Goal: Find specific page/section: Find specific page/section

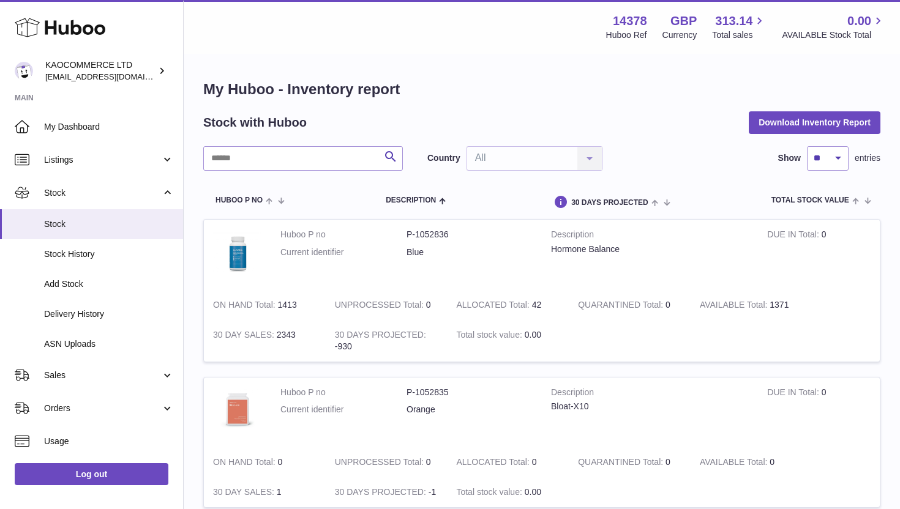
click at [351, 92] on h1 "My Huboo - Inventory report" at bounding box center [541, 90] width 677 height 20
click at [340, 90] on h1 "My Huboo - Inventory report" at bounding box center [541, 90] width 677 height 20
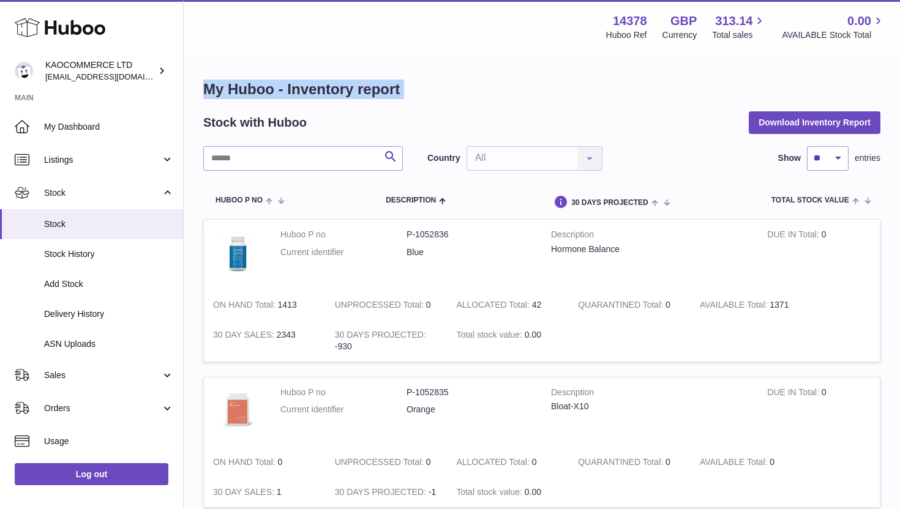
click at [340, 90] on h1 "My Huboo - Inventory report" at bounding box center [541, 90] width 677 height 20
